Goal: Find specific page/section: Find specific page/section

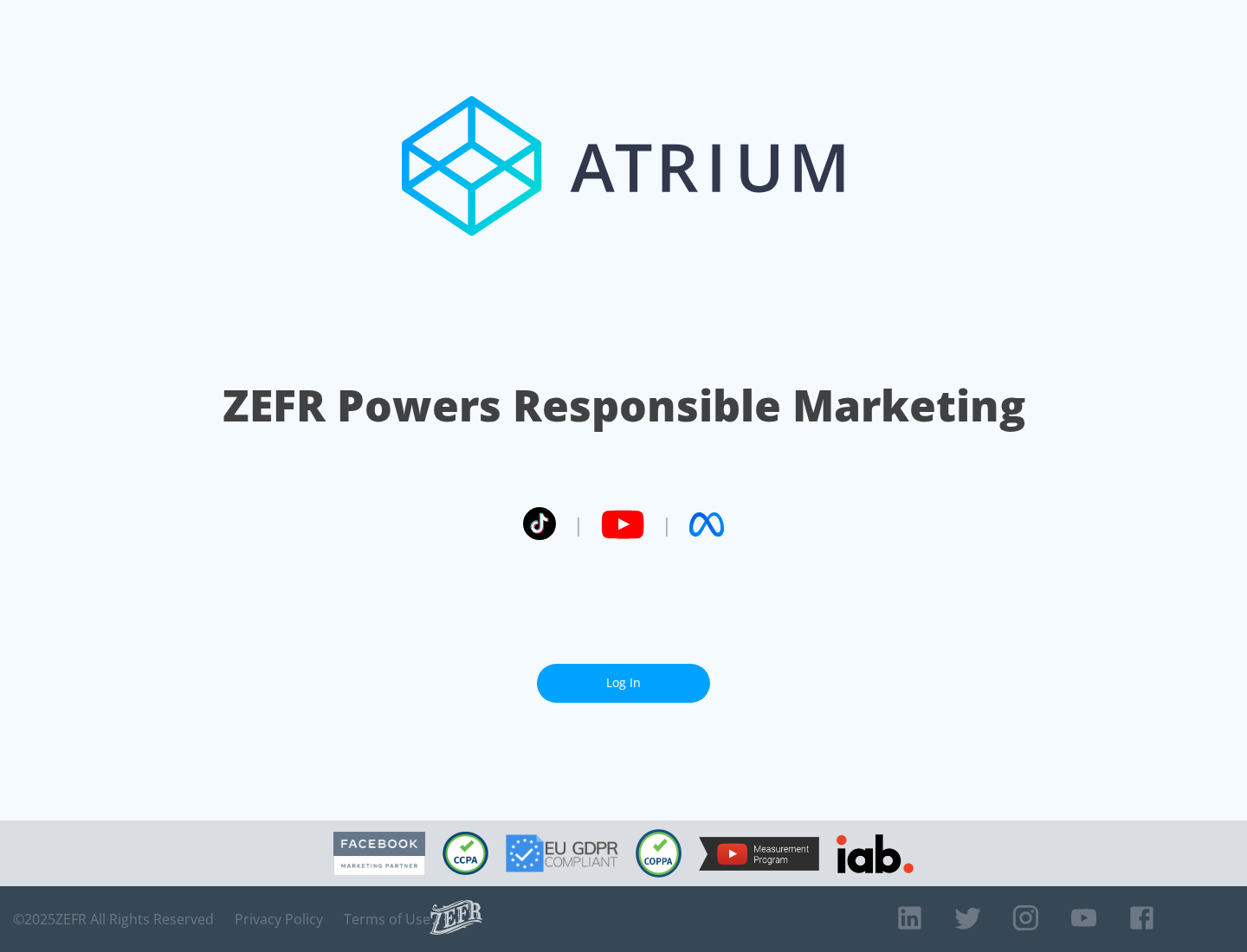
click at [623, 682] on link "Log In" at bounding box center [623, 682] width 173 height 39
